Goal: Information Seeking & Learning: Learn about a topic

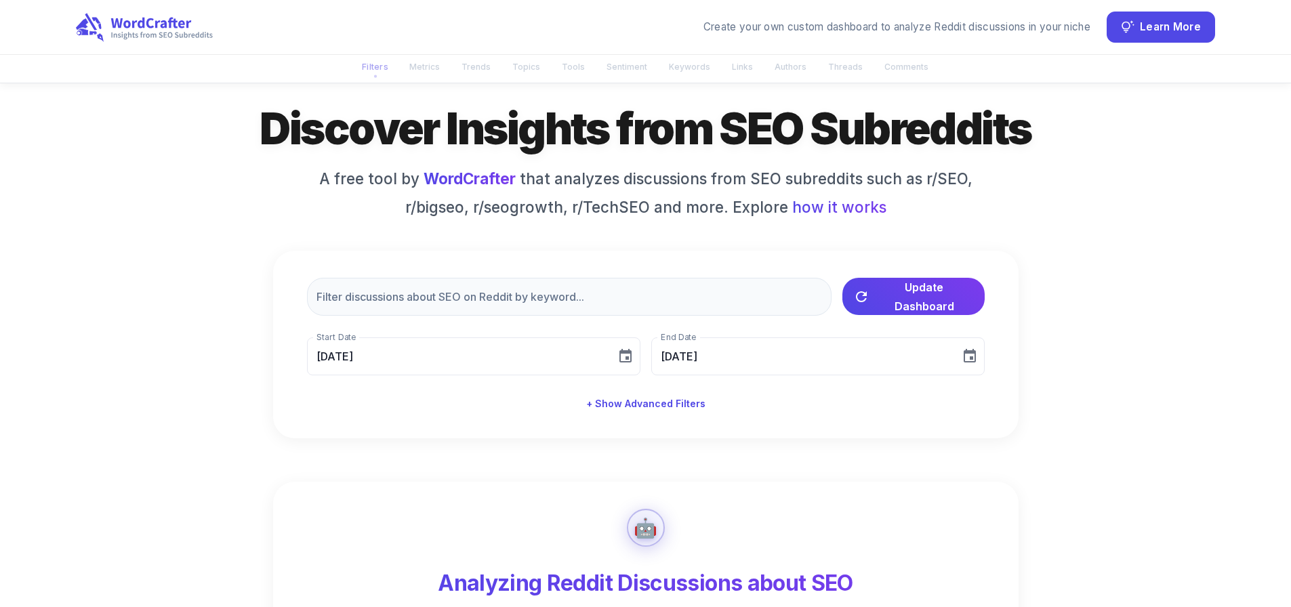
scroll to position [136, 0]
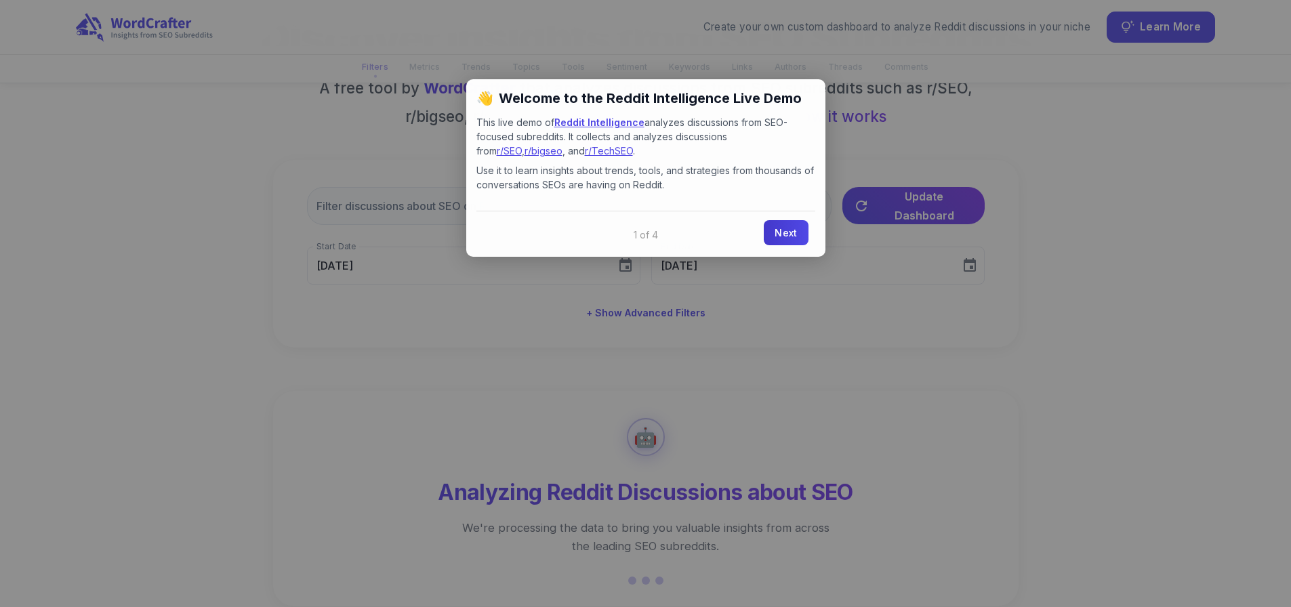
click at [784, 237] on link "Next" at bounding box center [786, 232] width 44 height 25
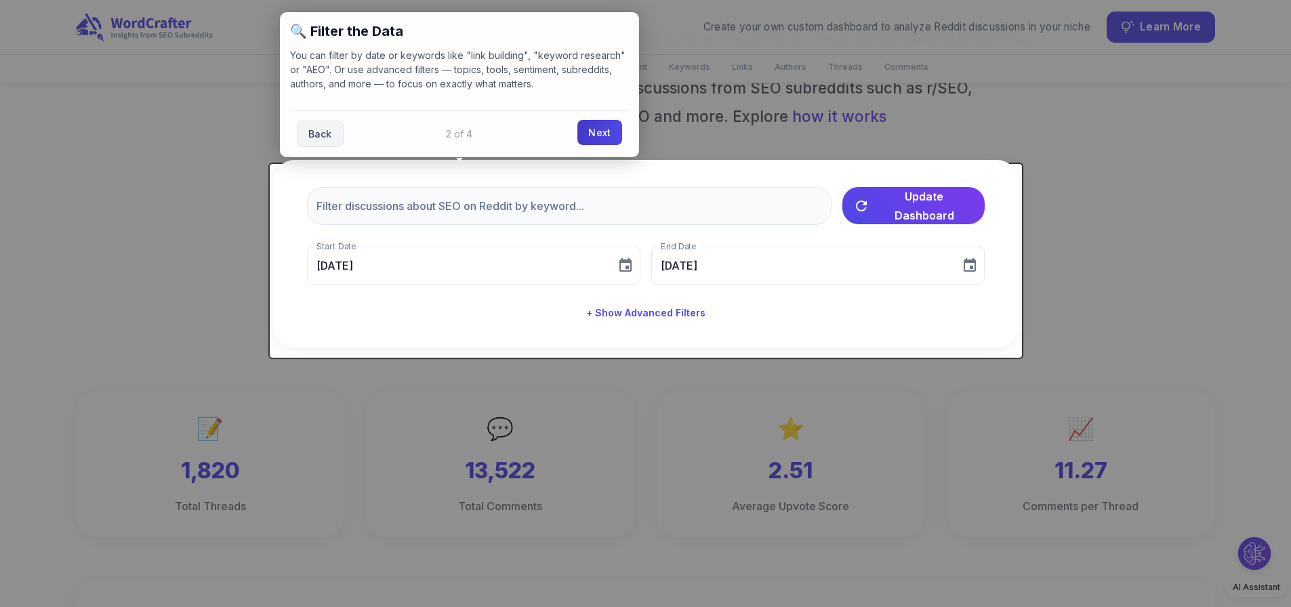
click at [593, 136] on link "Next" at bounding box center [600, 132] width 44 height 25
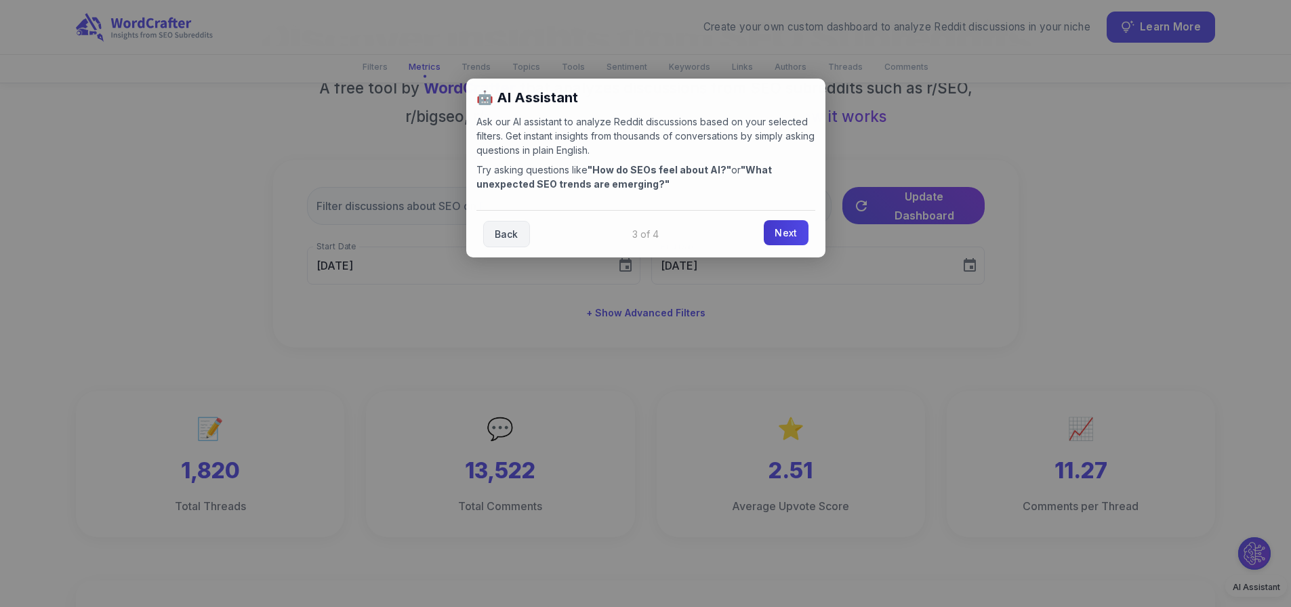
click at [787, 233] on link "Next" at bounding box center [786, 232] width 44 height 25
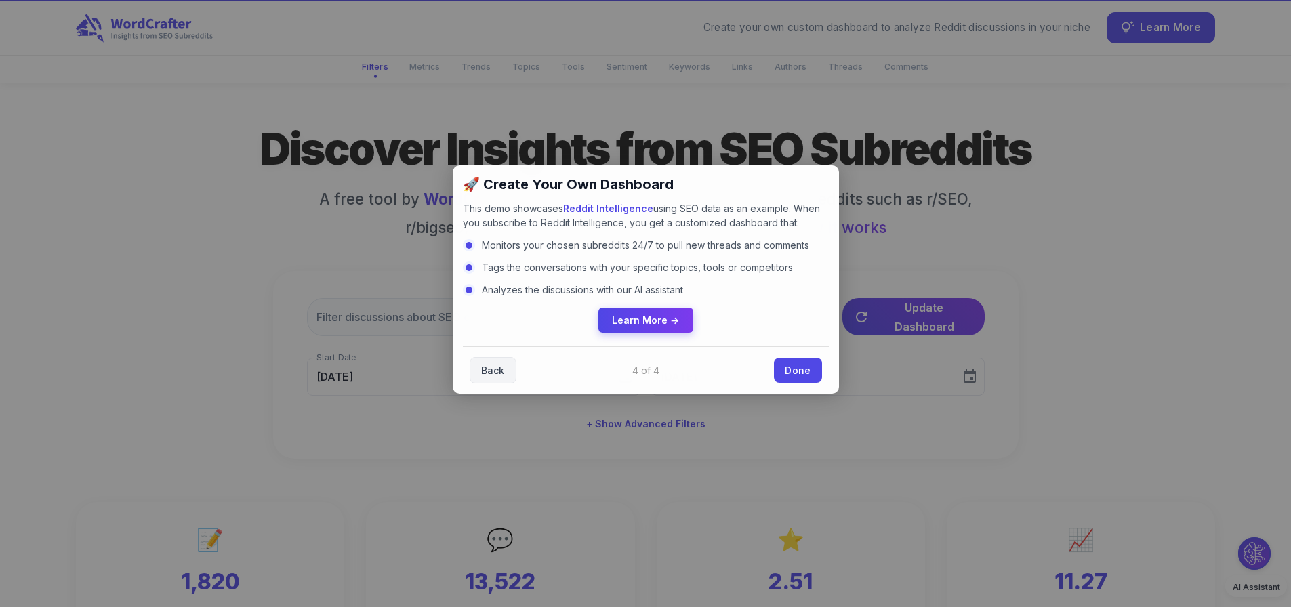
scroll to position [0, 0]
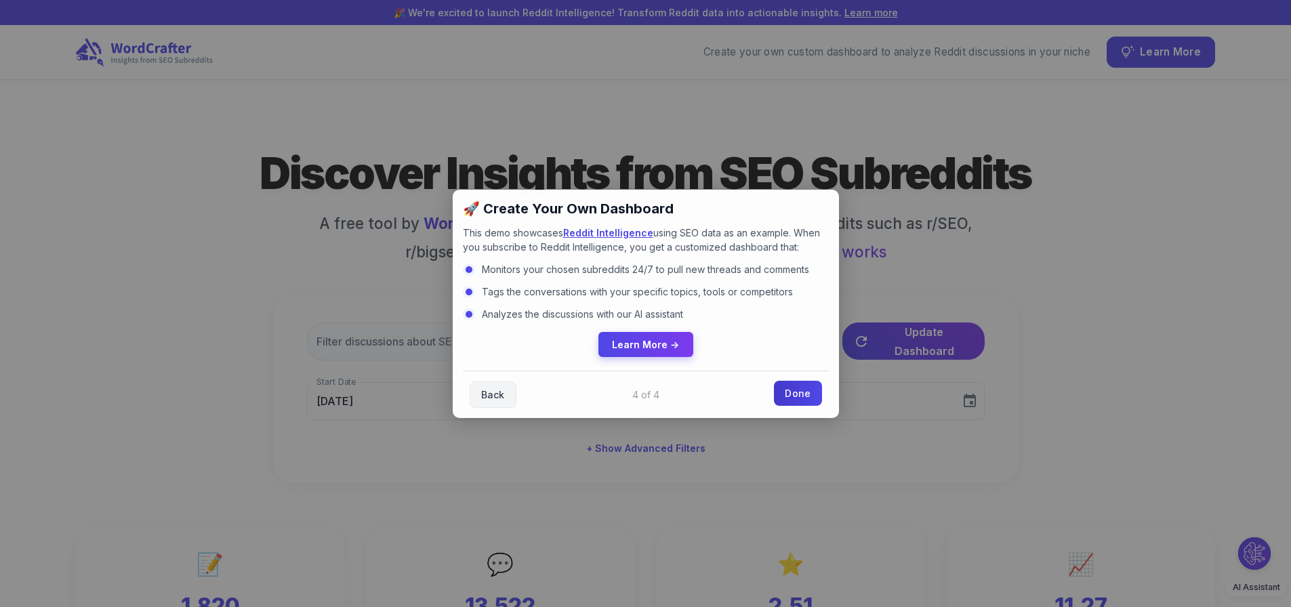
click at [806, 393] on link "Done" at bounding box center [797, 393] width 47 height 25
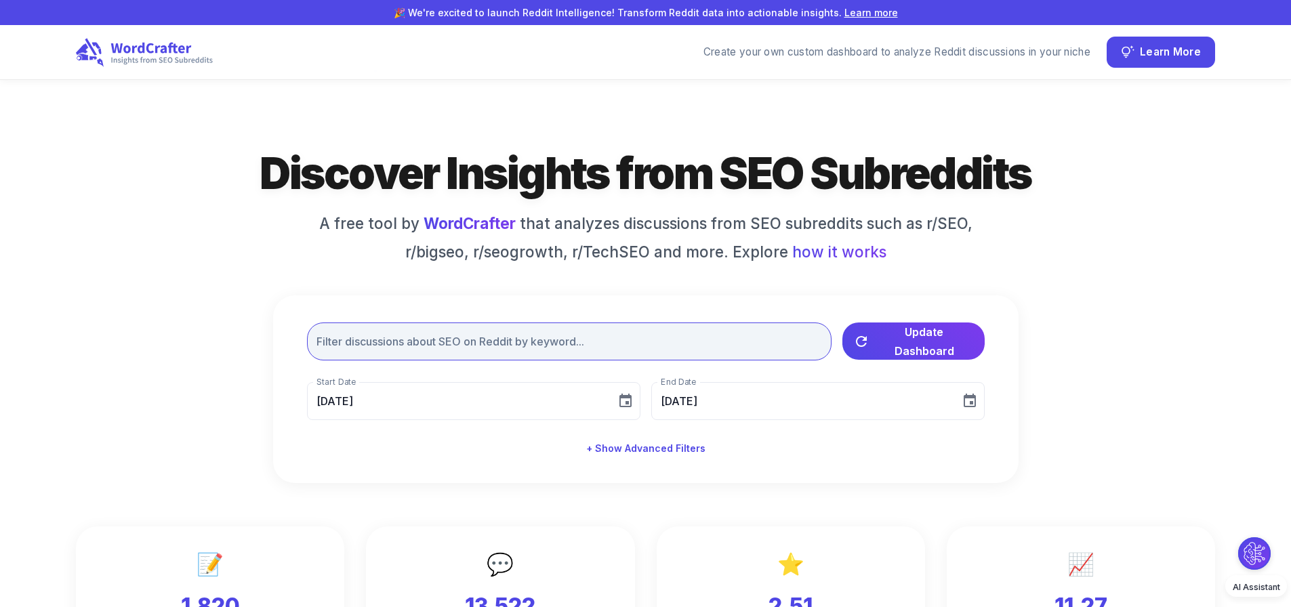
click at [660, 361] on input "text" at bounding box center [569, 342] width 525 height 38
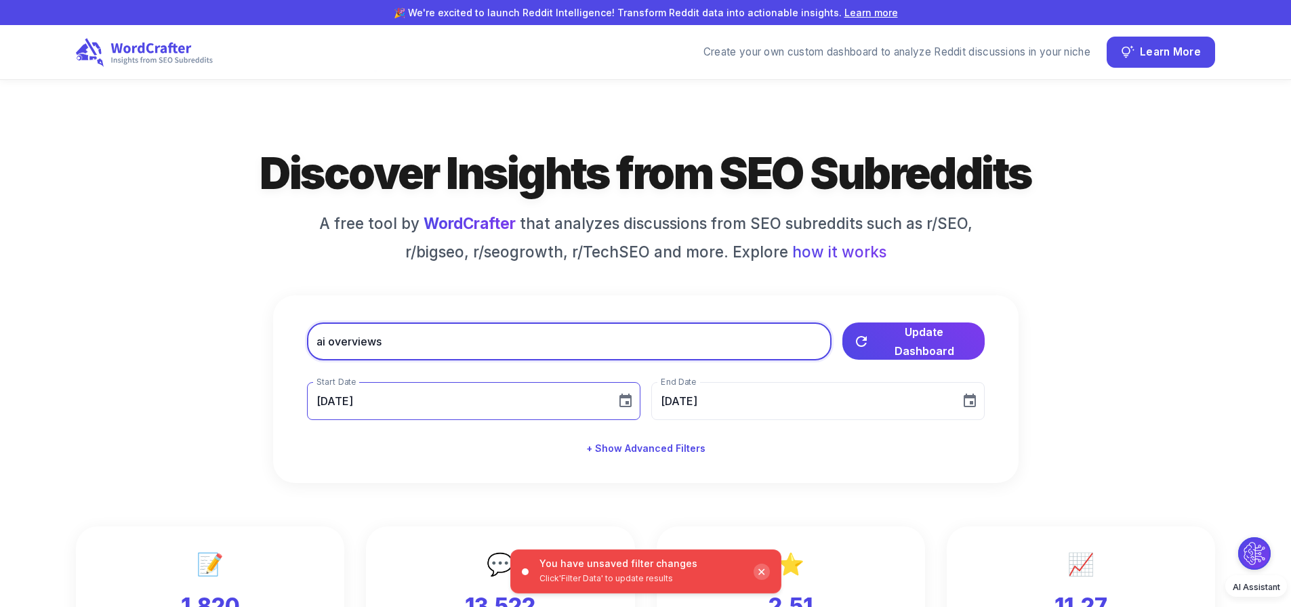
type input "ai overviews"
click at [625, 409] on icon "Choose date, selected date is Aug 10, 2025" at bounding box center [626, 401] width 16 height 16
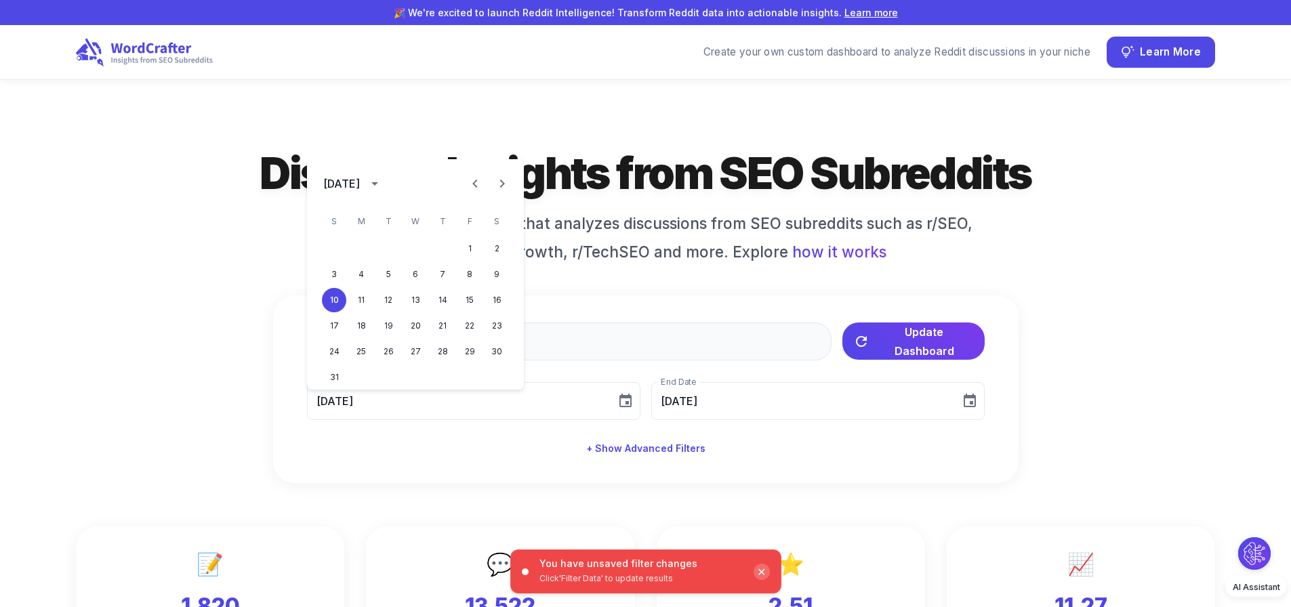
click at [1053, 457] on div "Discover Insights from SEO Subreddits A free tool by WordCrafter that analyzes …" at bounding box center [645, 314] width 1139 height 338
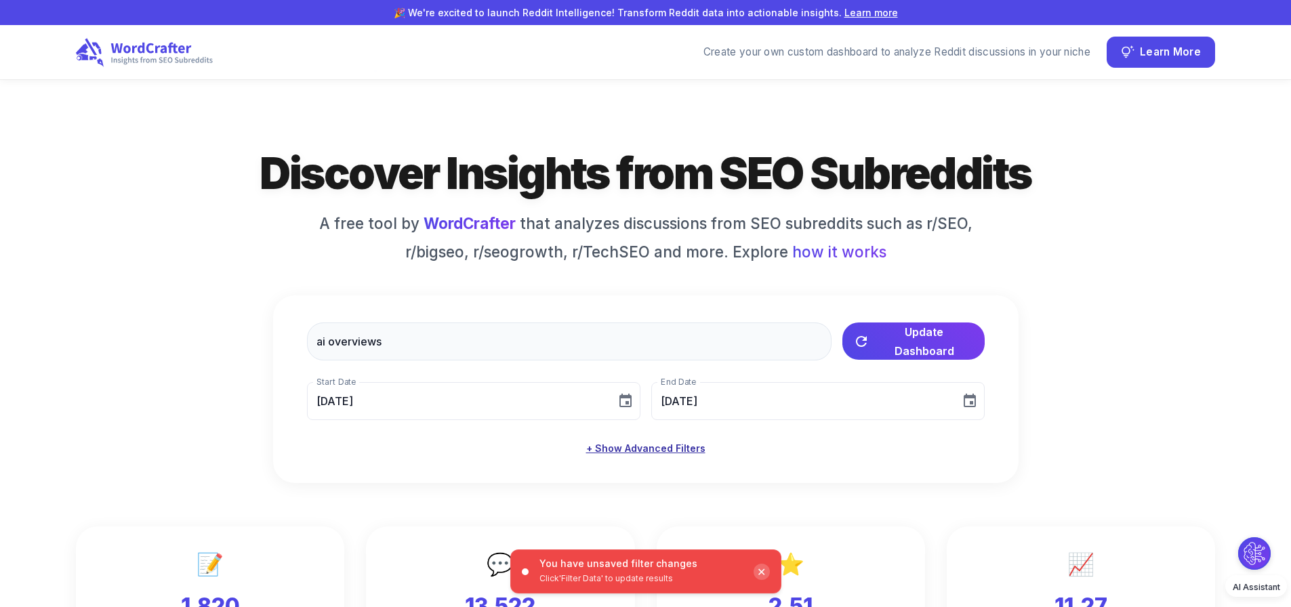
click at [679, 456] on button "+ Show Advanced Filters" at bounding box center [646, 449] width 130 height 25
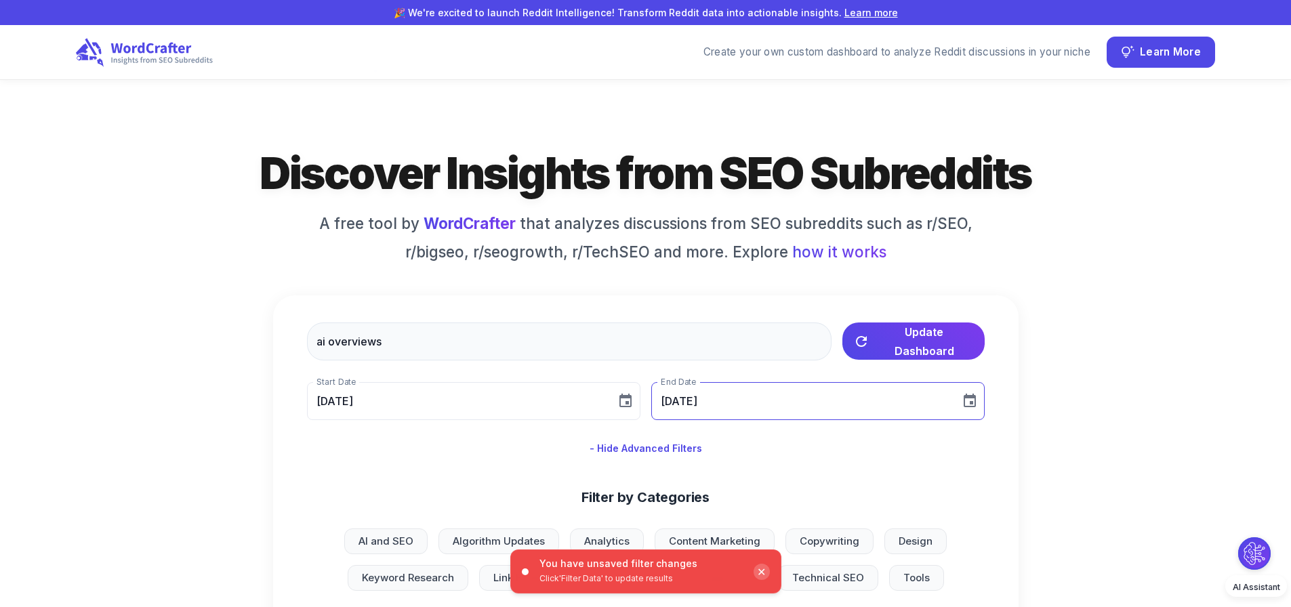
drag, startPoint x: 662, startPoint y: 460, endPoint x: 764, endPoint y: 405, distance: 116.5
click at [661, 460] on button "- Hide Advanced Filters" at bounding box center [645, 449] width 123 height 25
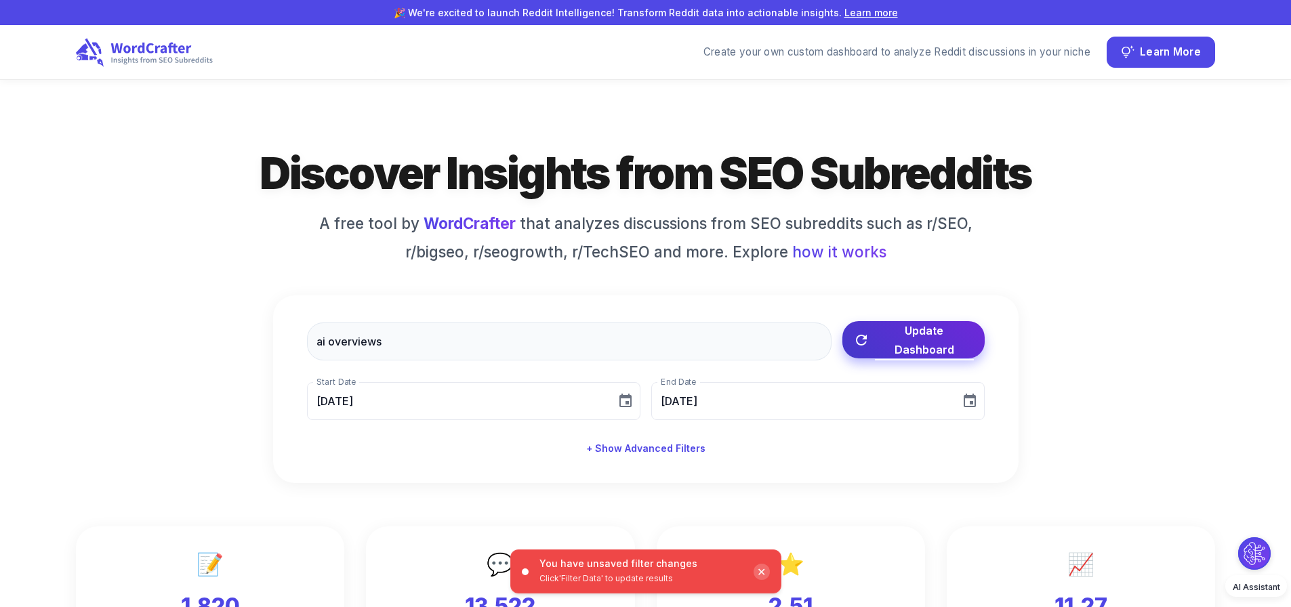
click at [924, 350] on span "Update Dashboard" at bounding box center [924, 340] width 99 height 38
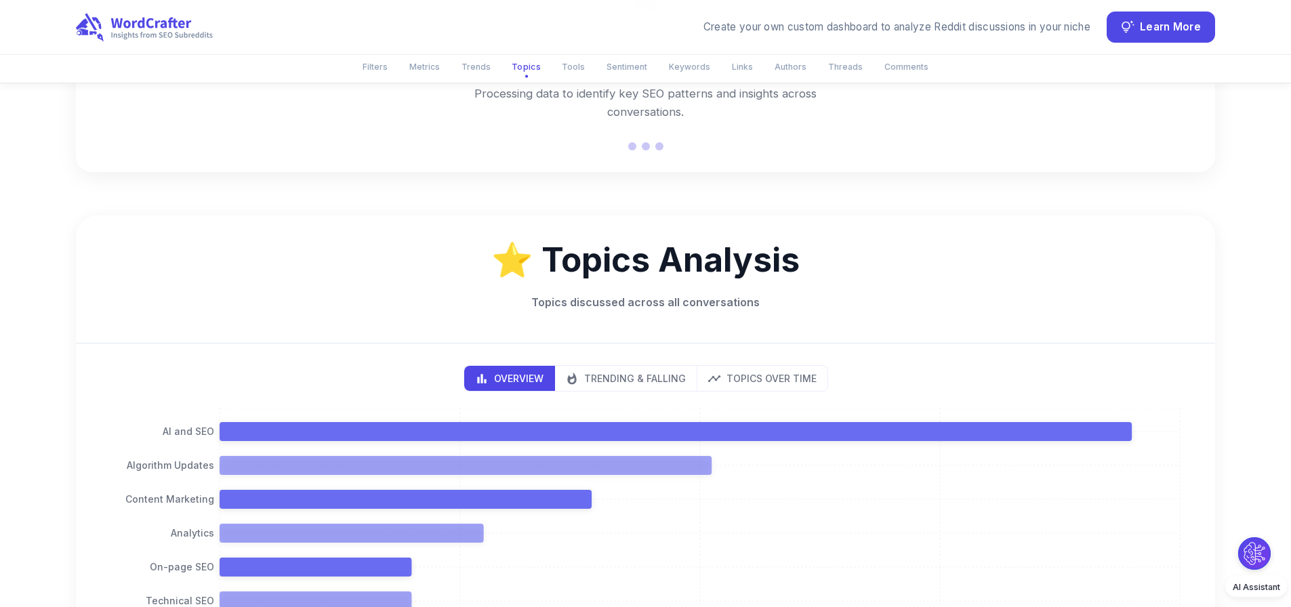
scroll to position [847, 0]
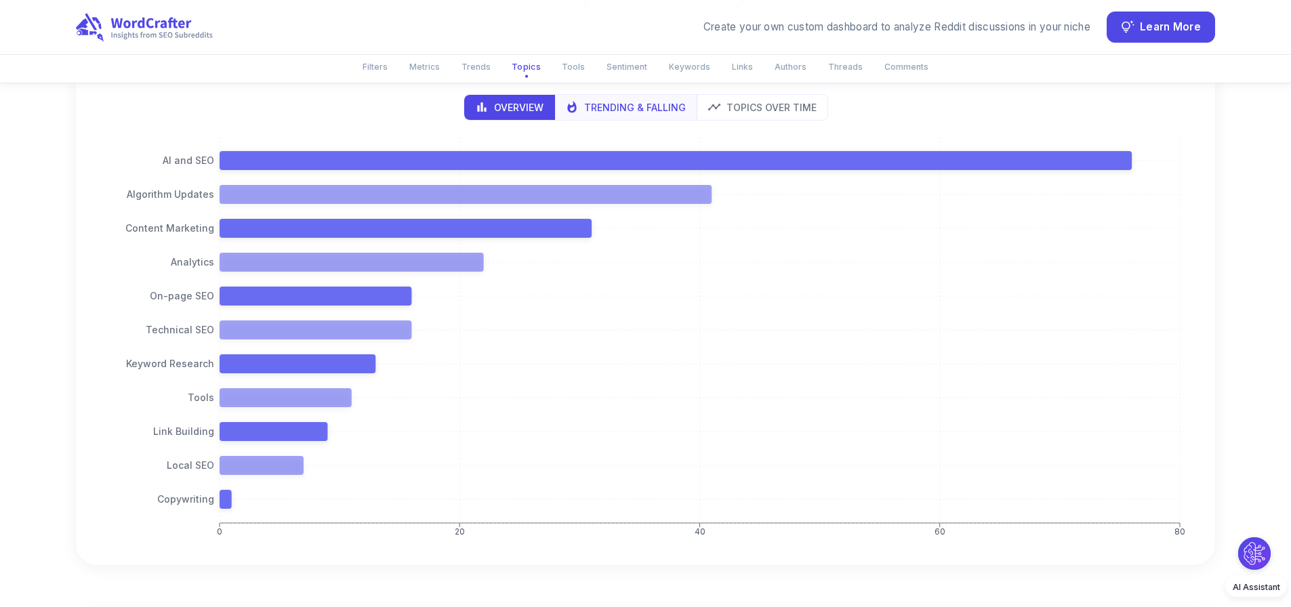
click at [597, 100] on p "Trending & Falling" at bounding box center [635, 107] width 102 height 14
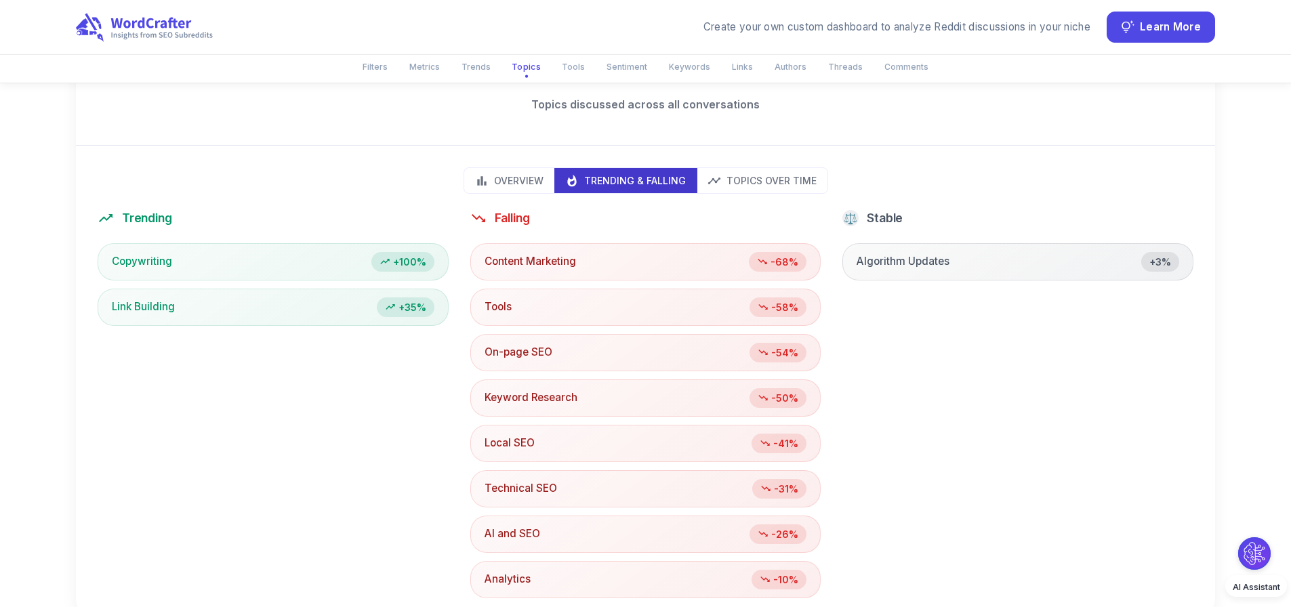
scroll to position [1476, 0]
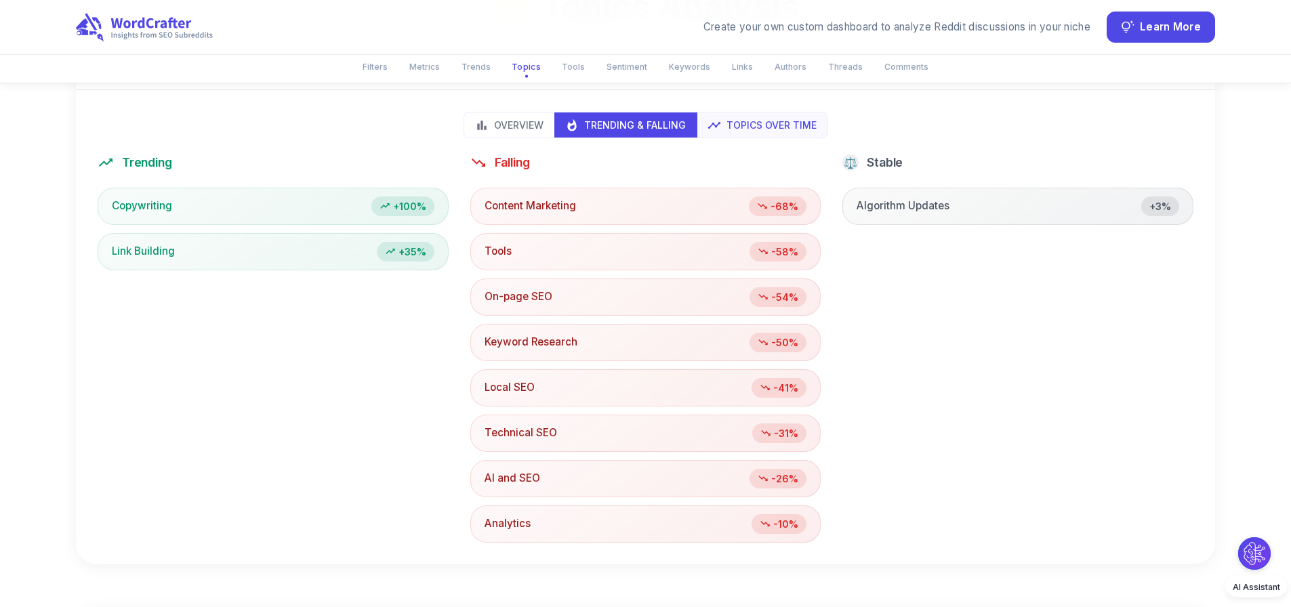
click at [738, 113] on button "Topics Over Time" at bounding box center [762, 125] width 131 height 25
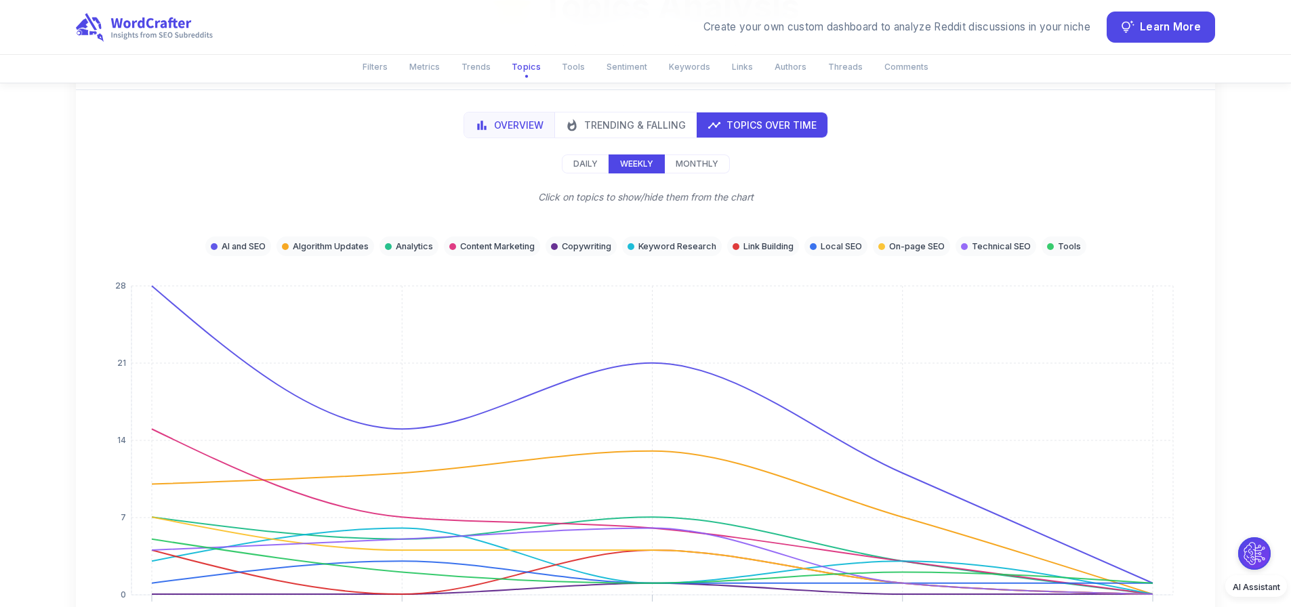
click at [533, 113] on button "Overview" at bounding box center [509, 125] width 91 height 25
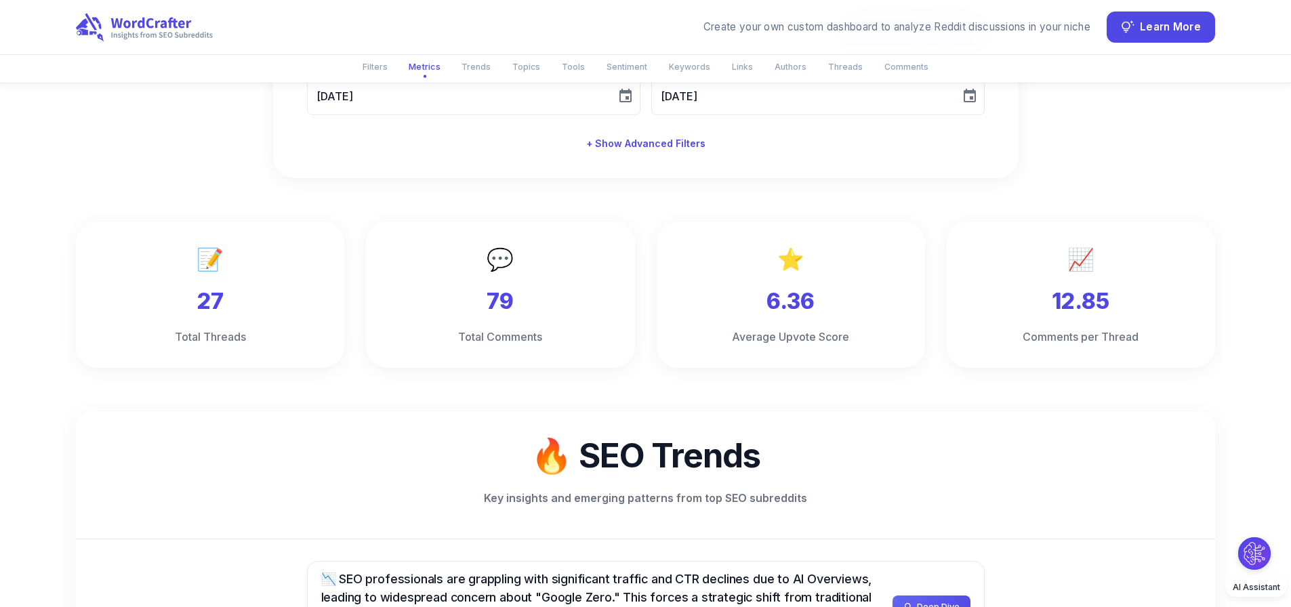
scroll to position [0, 0]
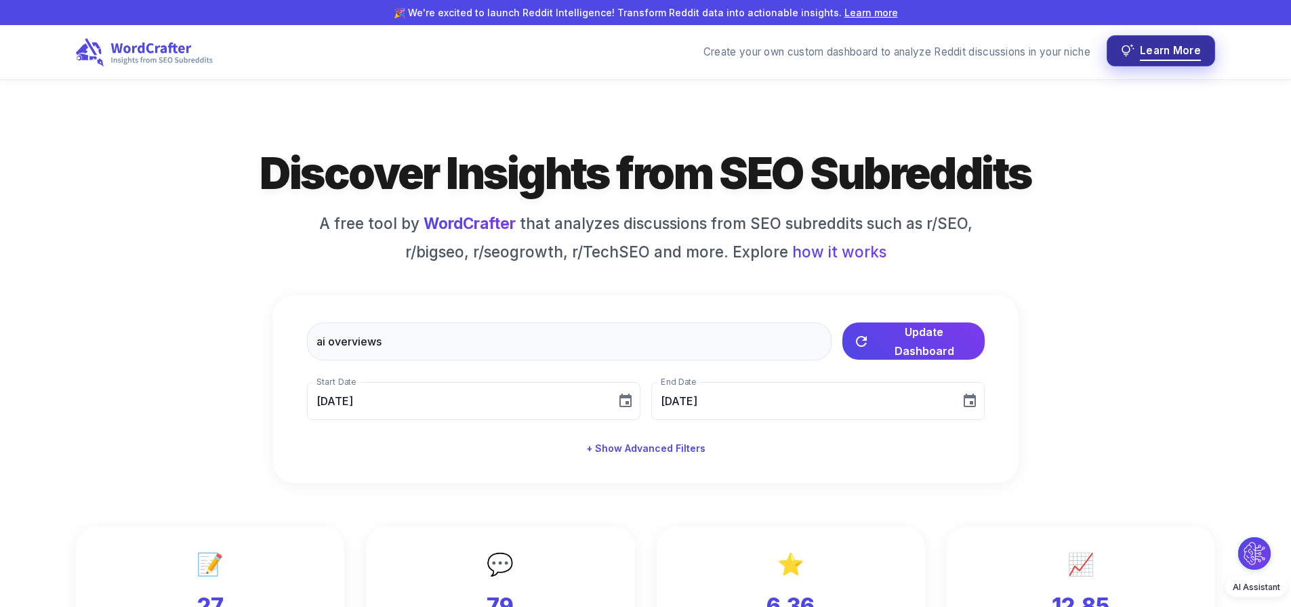
click at [1169, 55] on span "Learn More" at bounding box center [1170, 51] width 61 height 18
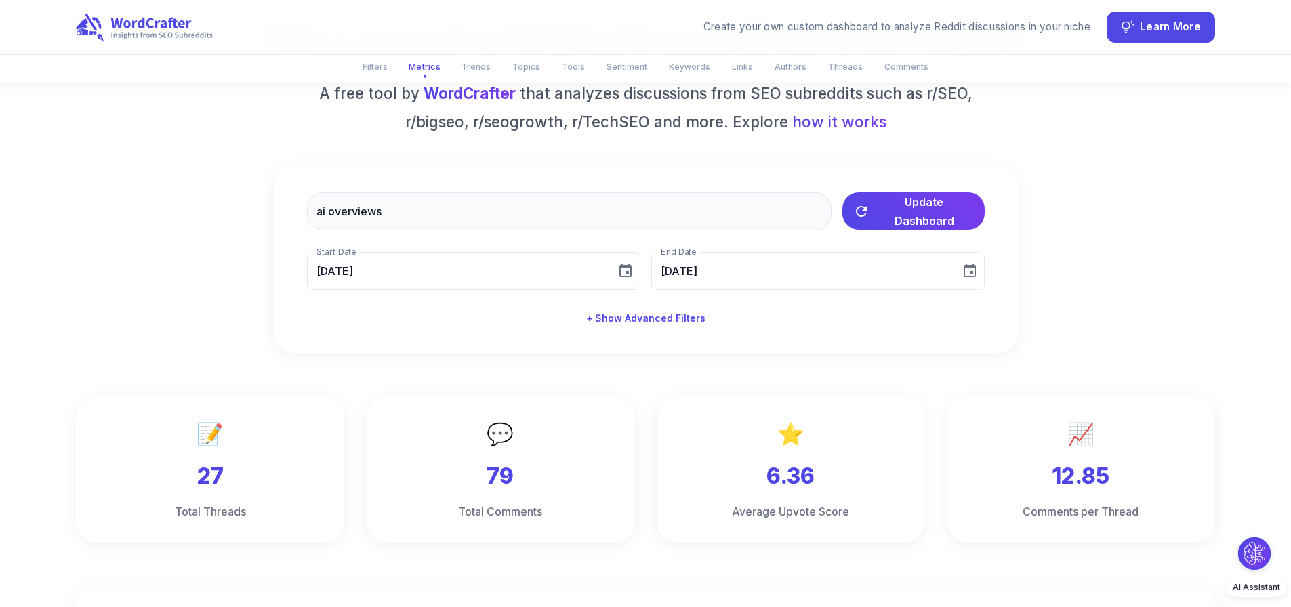
scroll to position [136, 0]
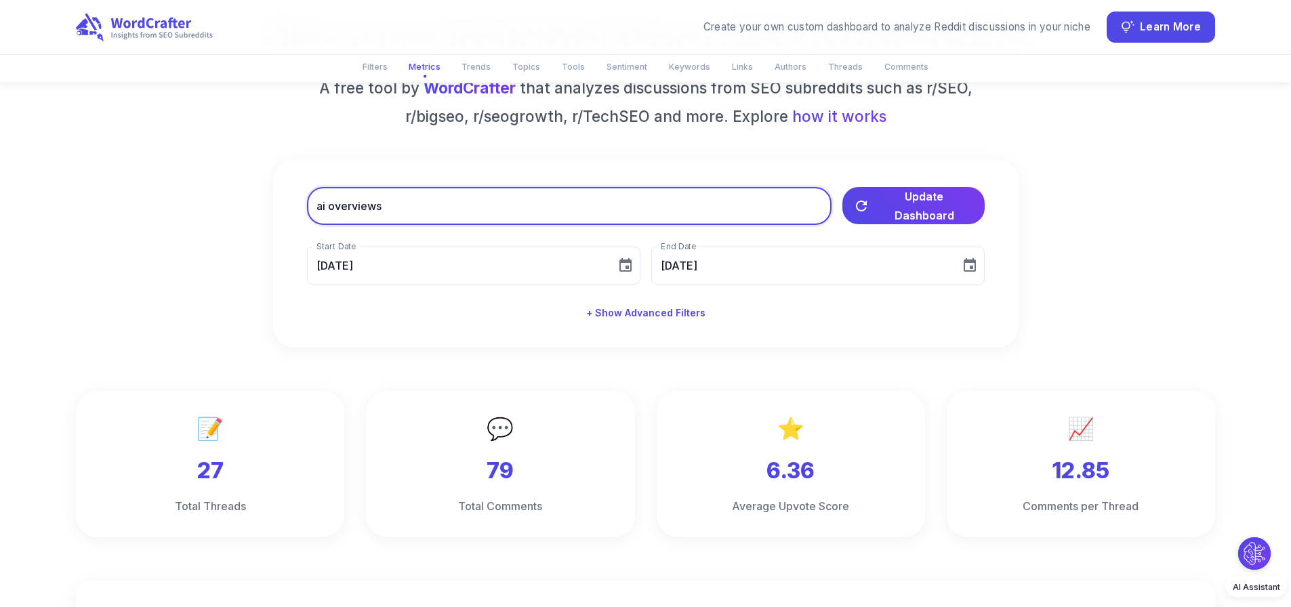
drag, startPoint x: 581, startPoint y: 207, endPoint x: 157, endPoint y: 200, distance: 423.7
click at [157, 200] on div "Discover Insights from SEO Subreddits A free tool by WordCrafter that analyzes …" at bounding box center [645, 178] width 1139 height 338
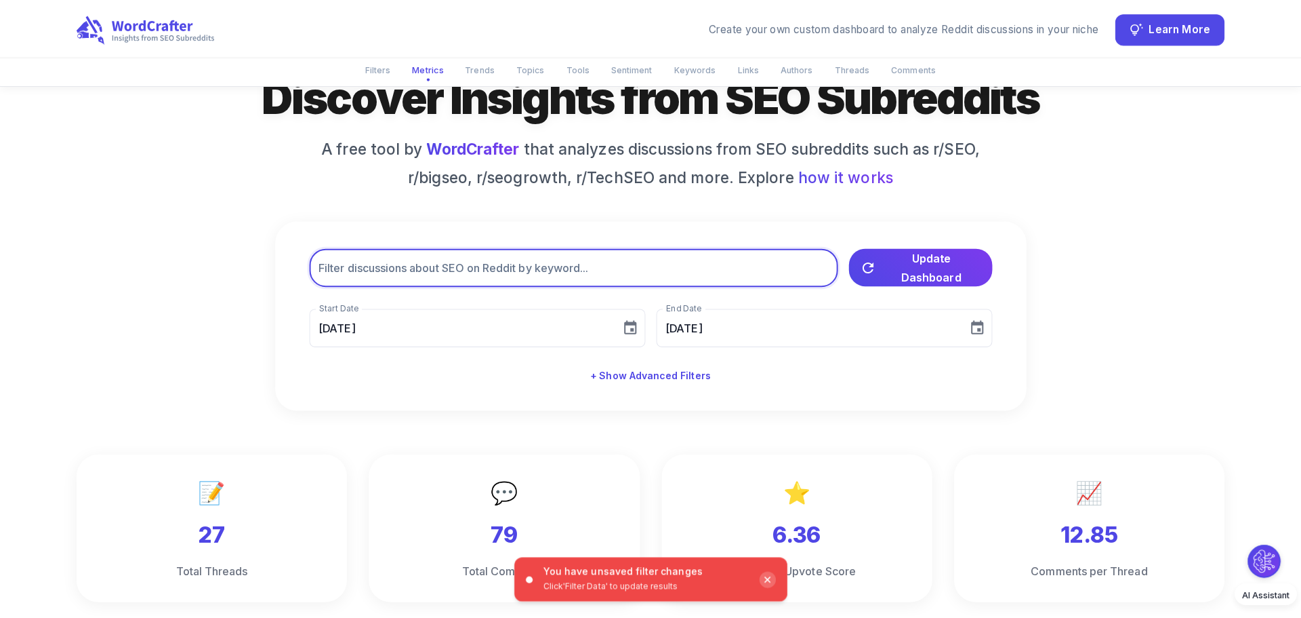
scroll to position [0, 0]
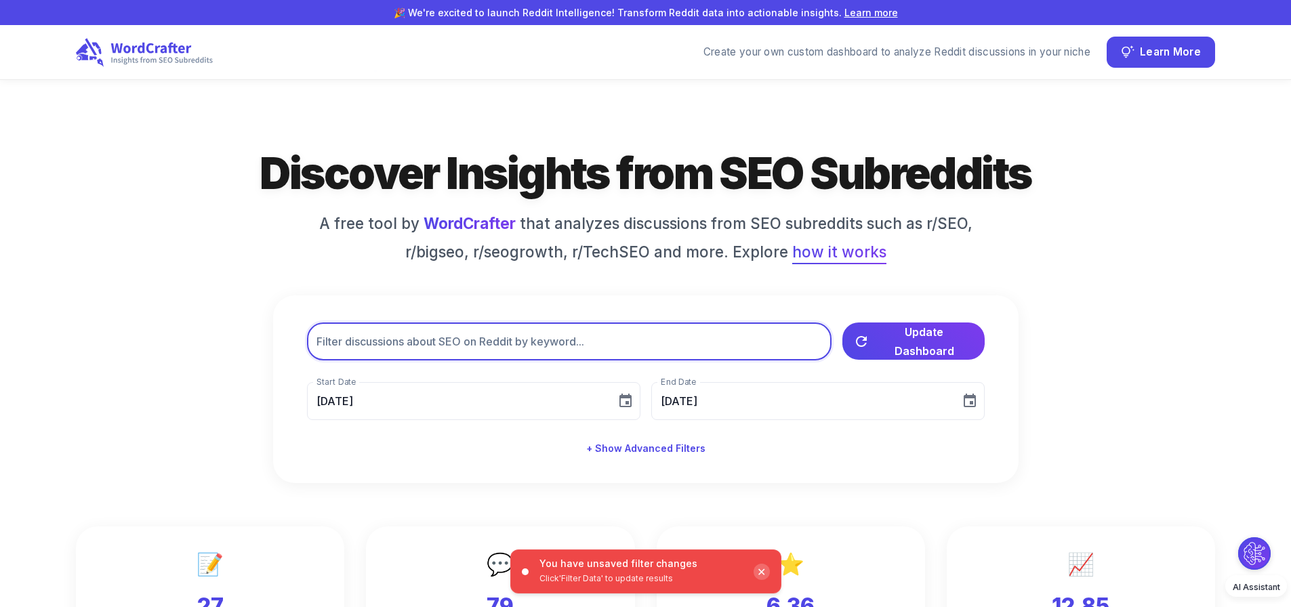
click at [817, 261] on span "how it works" at bounding box center [839, 252] width 94 height 23
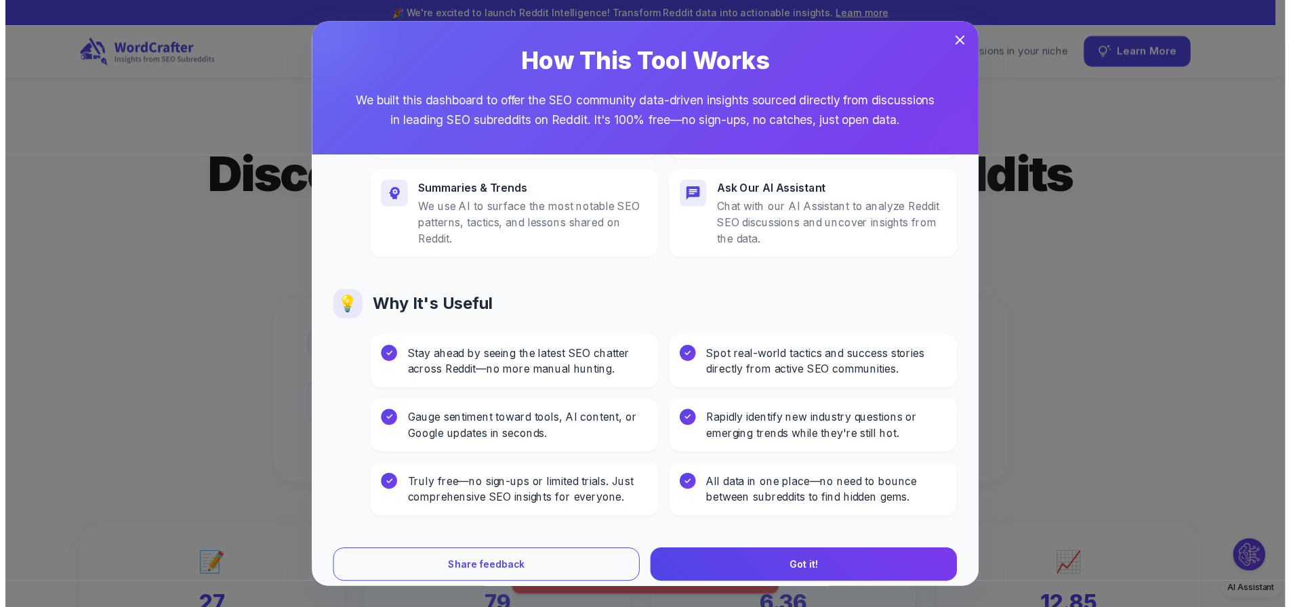
scroll to position [518, 0]
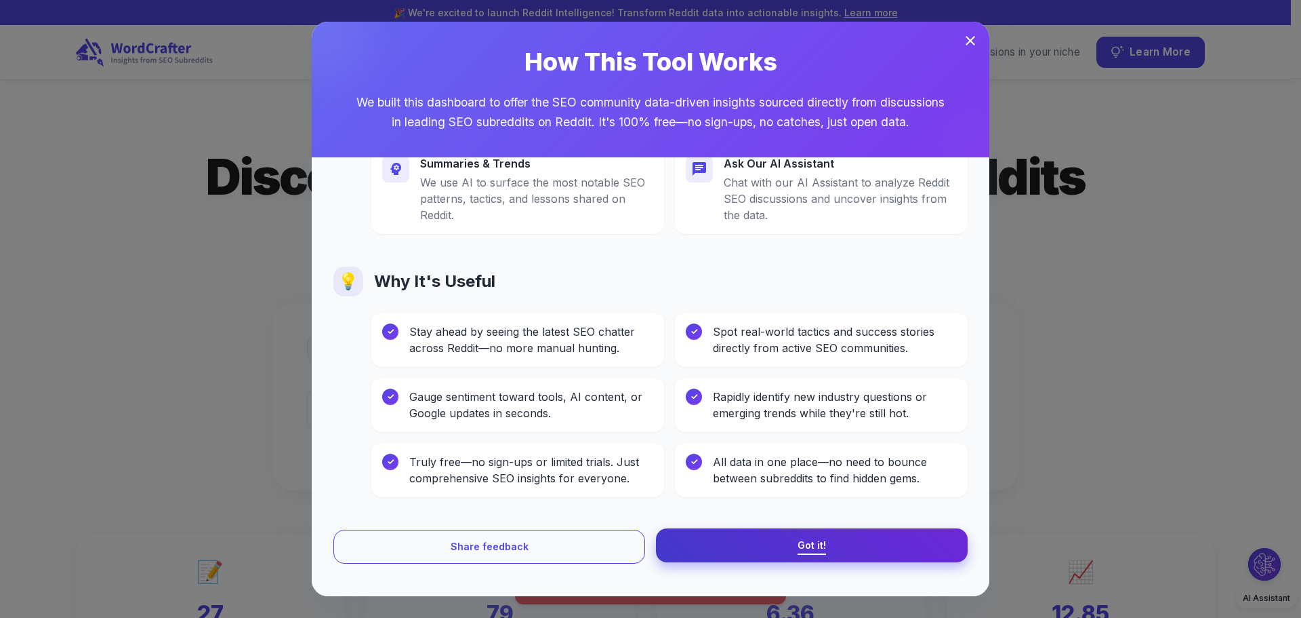
click at [808, 544] on span "Got it!" at bounding box center [812, 545] width 28 height 17
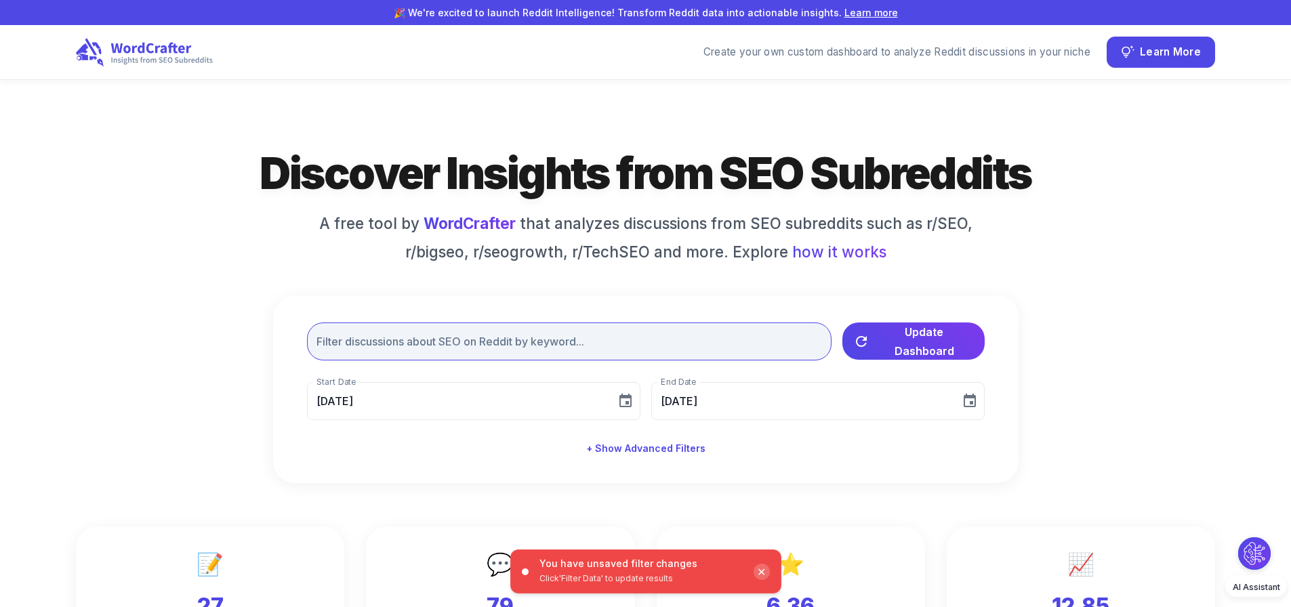
click at [470, 360] on input "text" at bounding box center [569, 342] width 525 height 38
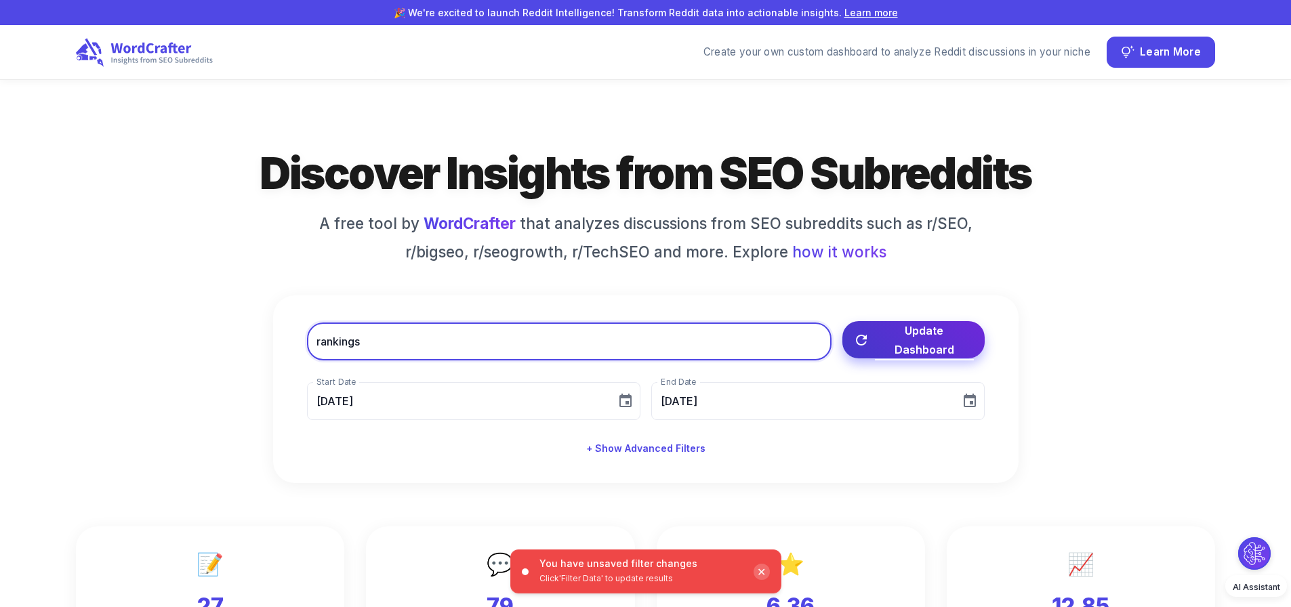
type input "rankings"
click at [915, 348] on span "Update Dashboard" at bounding box center [924, 340] width 99 height 38
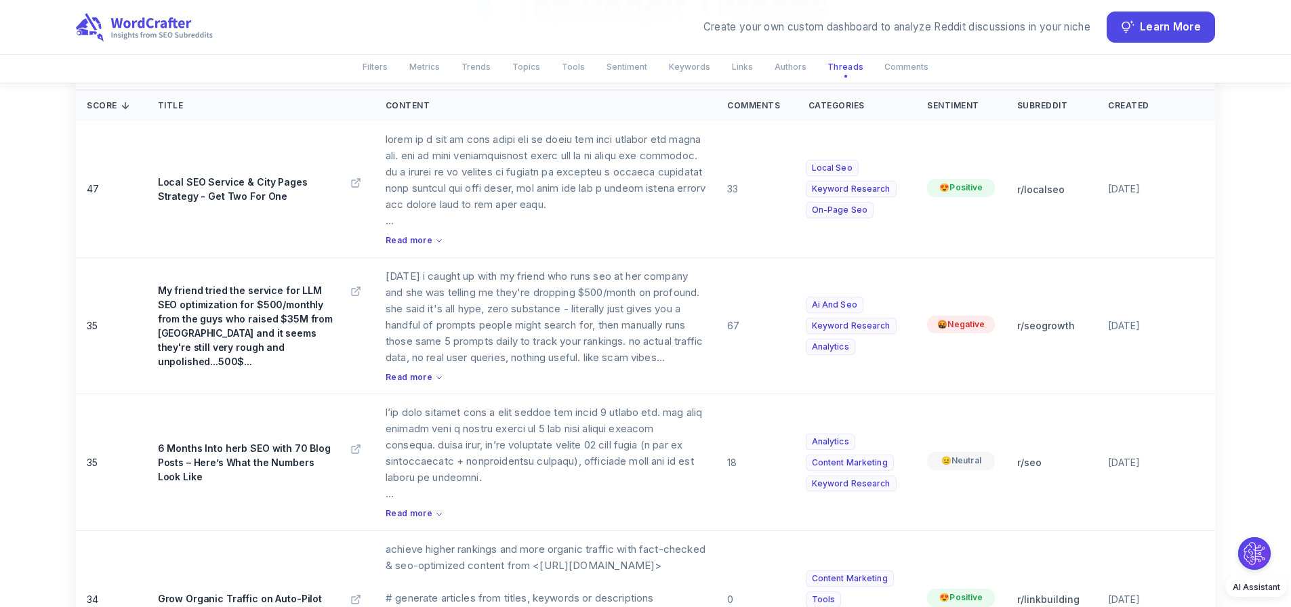
scroll to position [4952, 0]
click at [401, 371] on span "Read more" at bounding box center [409, 377] width 47 height 13
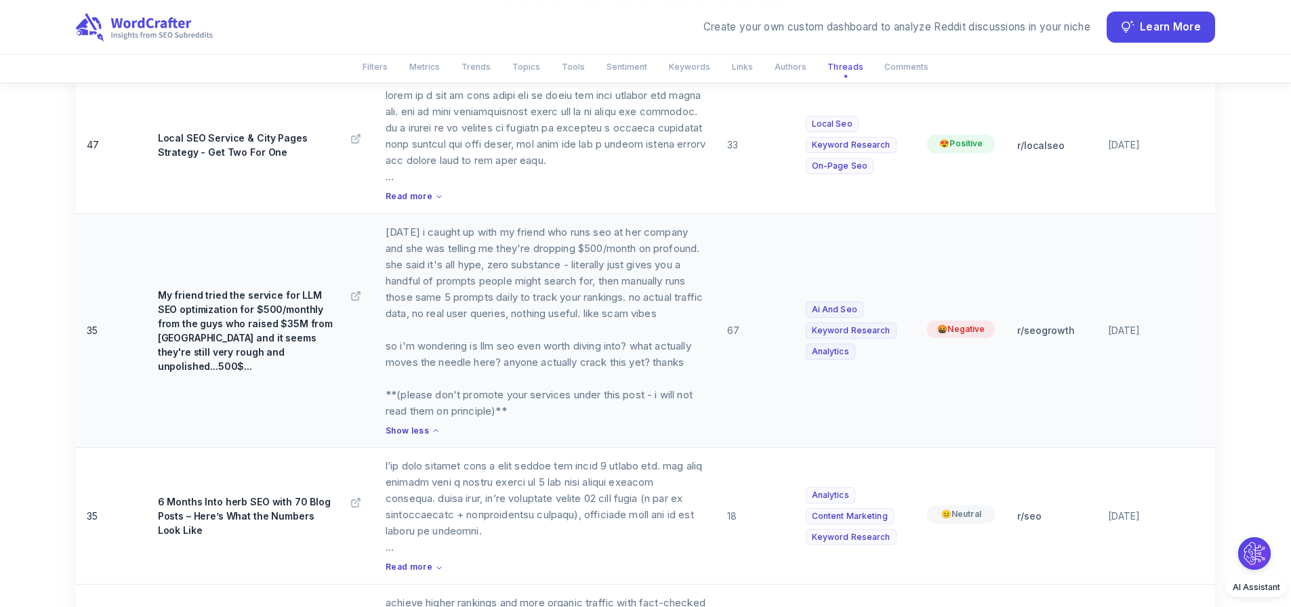
scroll to position [5020, 0]
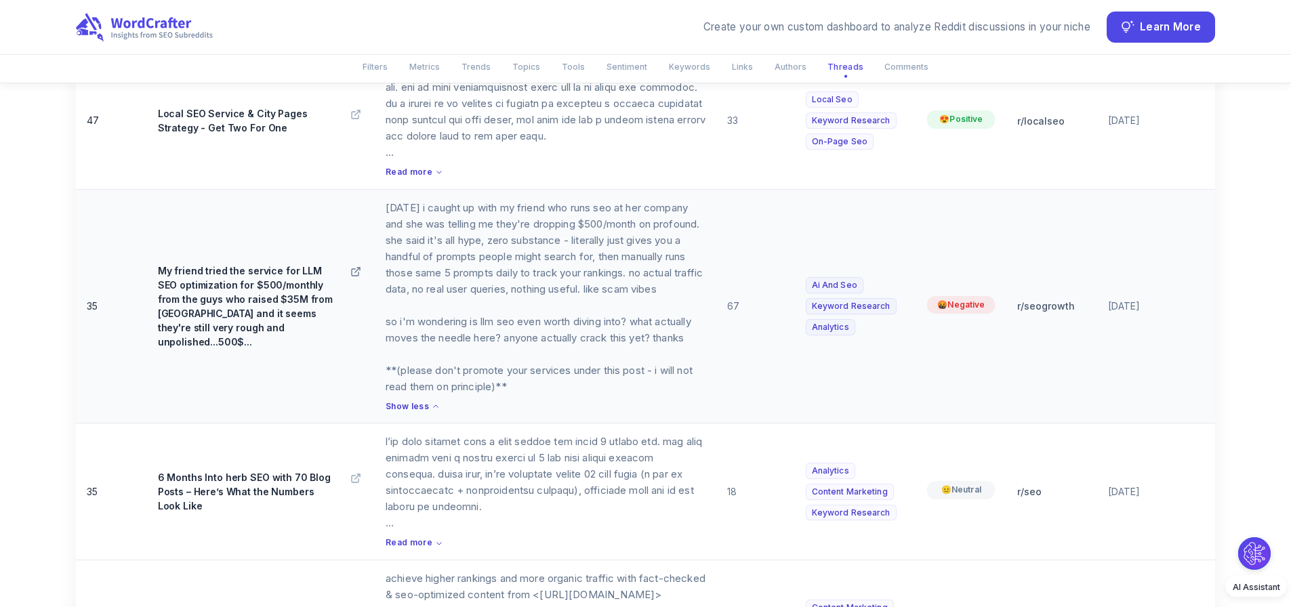
click at [358, 274] on icon at bounding box center [355, 271] width 11 height 11
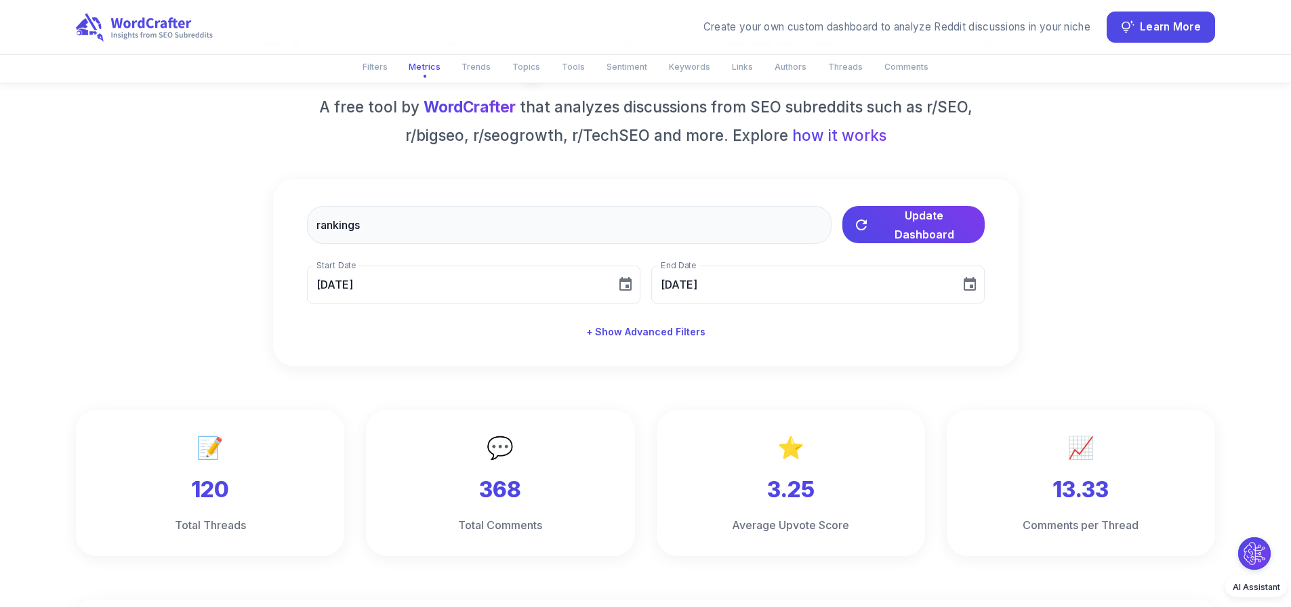
scroll to position [339, 0]
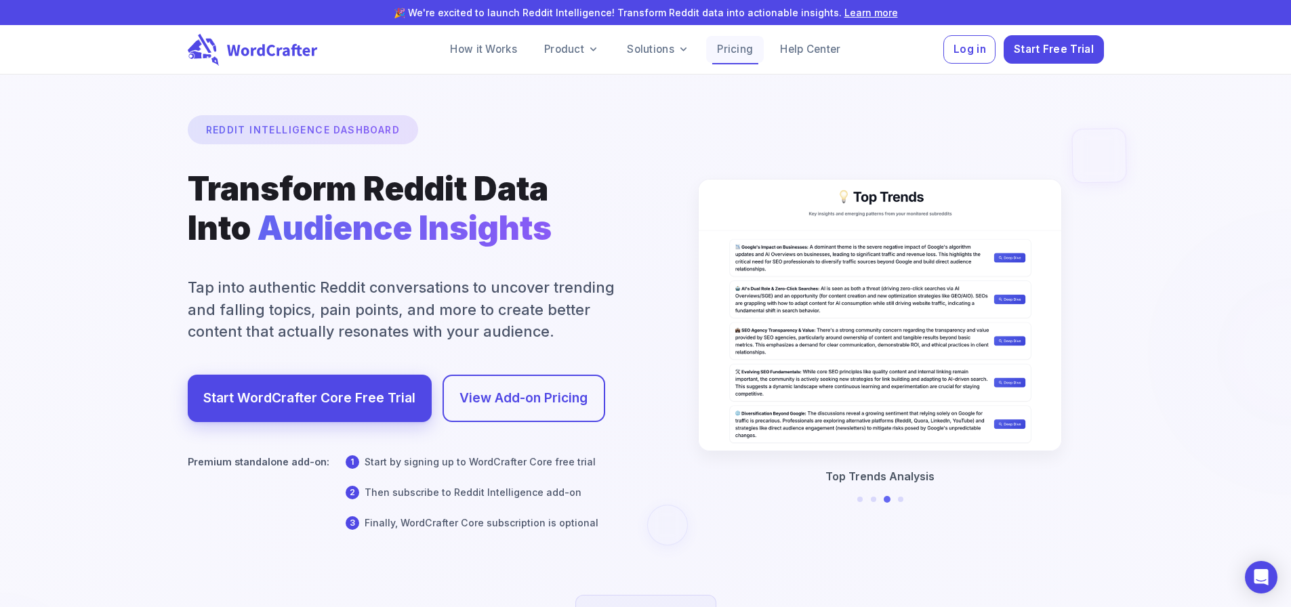
click at [746, 44] on link "Pricing" at bounding box center [735, 49] width 58 height 27
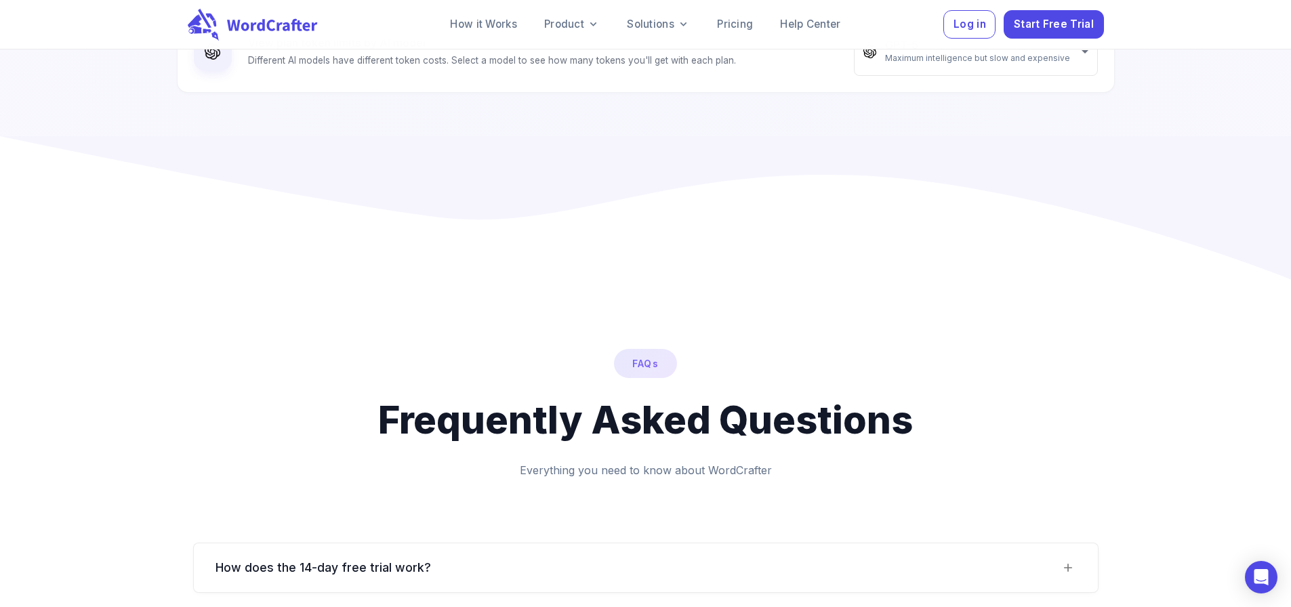
scroll to position [1085, 0]
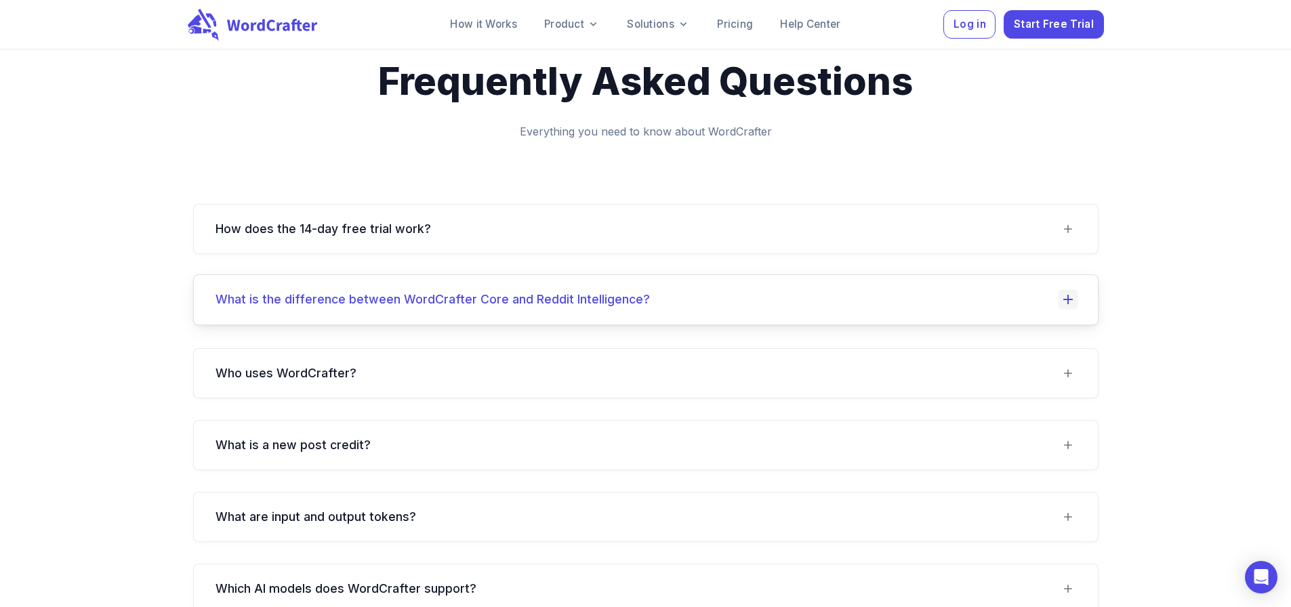
click at [1060, 310] on icon at bounding box center [1068, 300] width 20 height 20
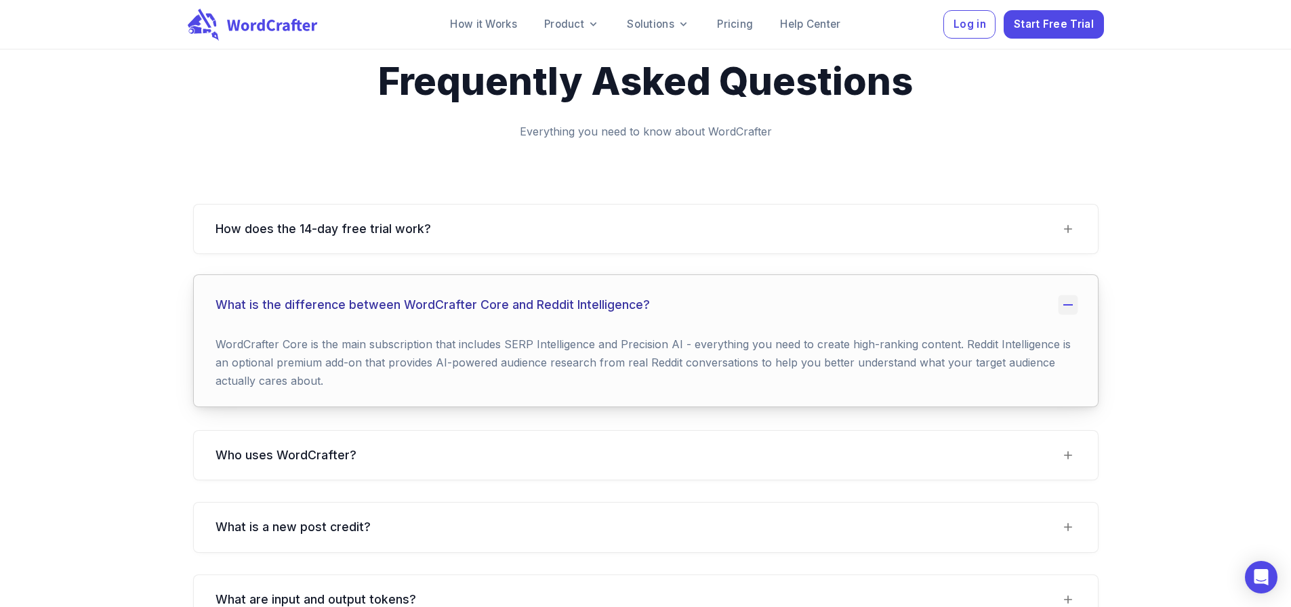
click at [1059, 315] on icon at bounding box center [1068, 306] width 20 height 20
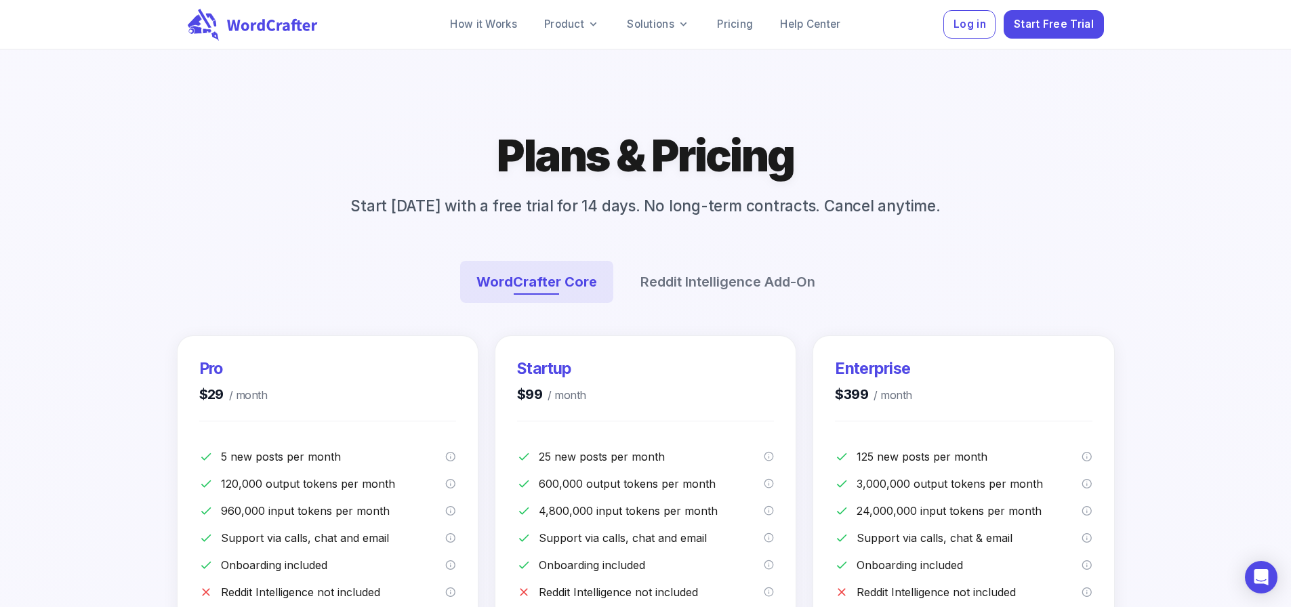
scroll to position [0, 0]
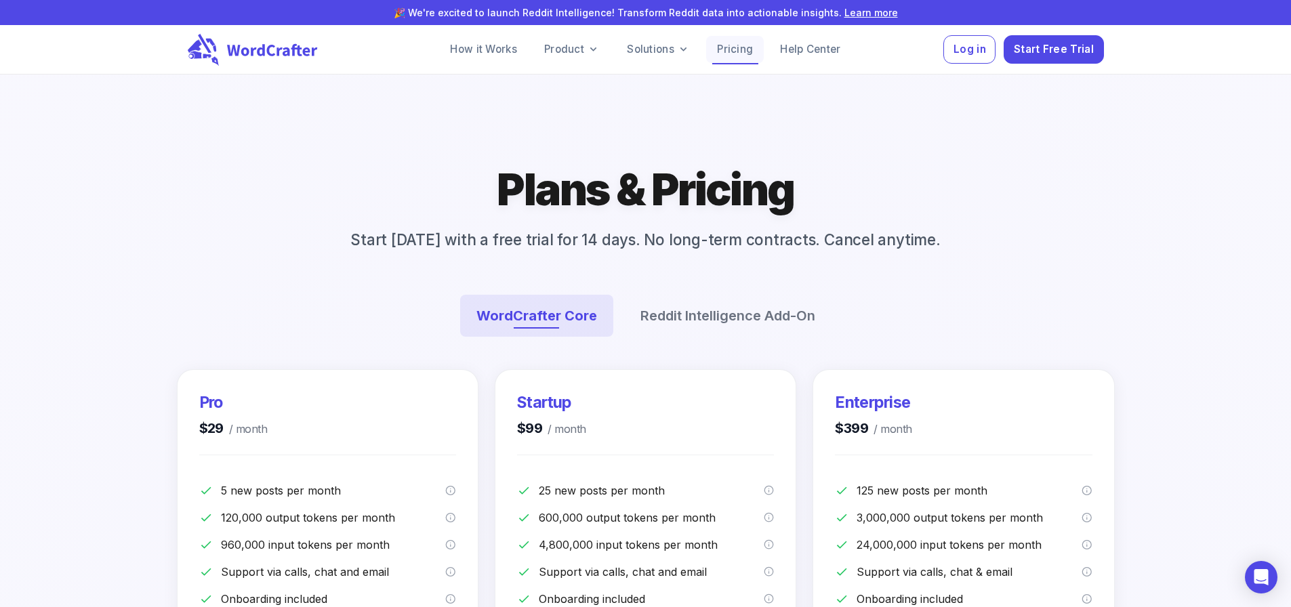
drag, startPoint x: 731, startPoint y: 46, endPoint x: 742, endPoint y: 39, distance: 12.2
click at [731, 46] on link "Pricing" at bounding box center [735, 49] width 58 height 27
